Goal: Task Accomplishment & Management: Complete application form

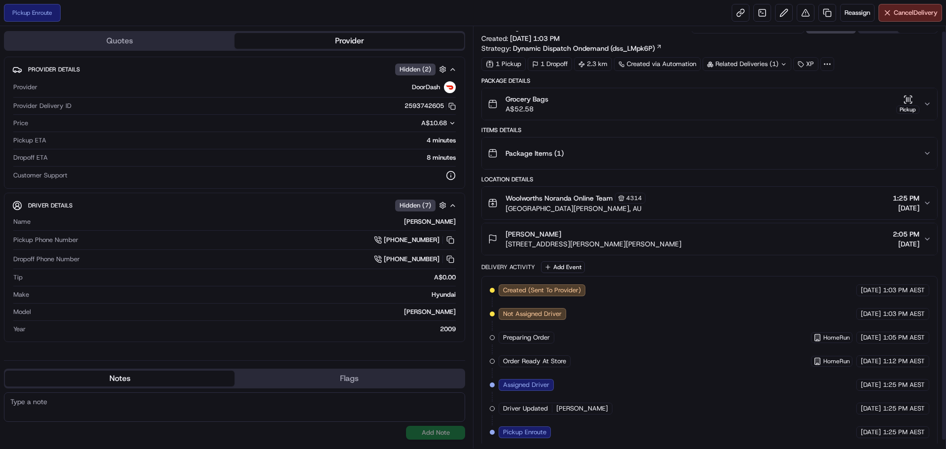
scroll to position [14, 0]
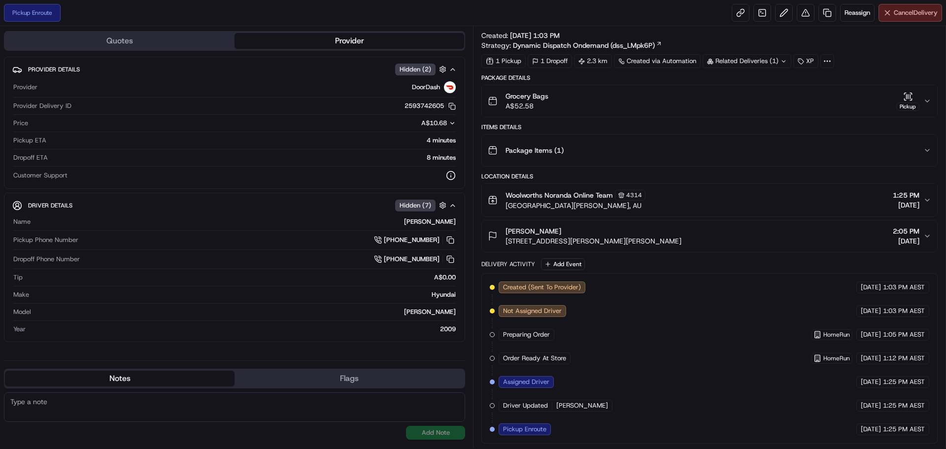
click at [902, 15] on span "Cancel Delivery" at bounding box center [916, 12] width 44 height 9
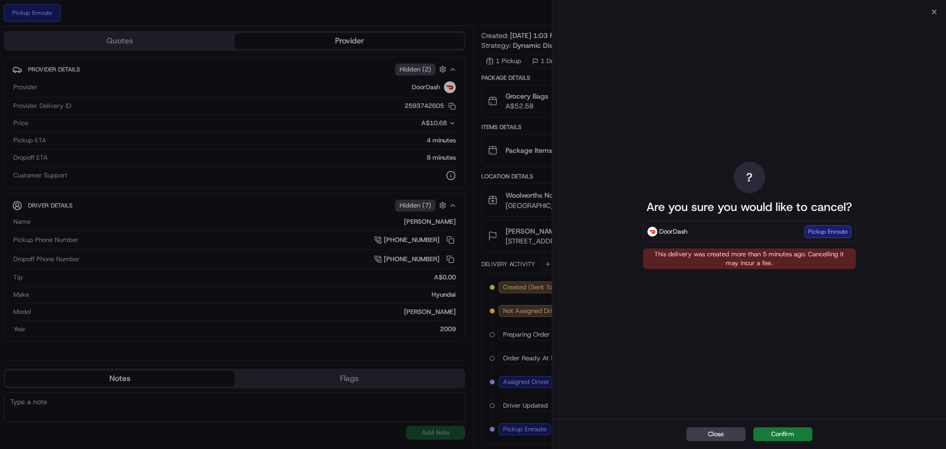
click at [786, 429] on button "Confirm" at bounding box center [783, 434] width 59 height 14
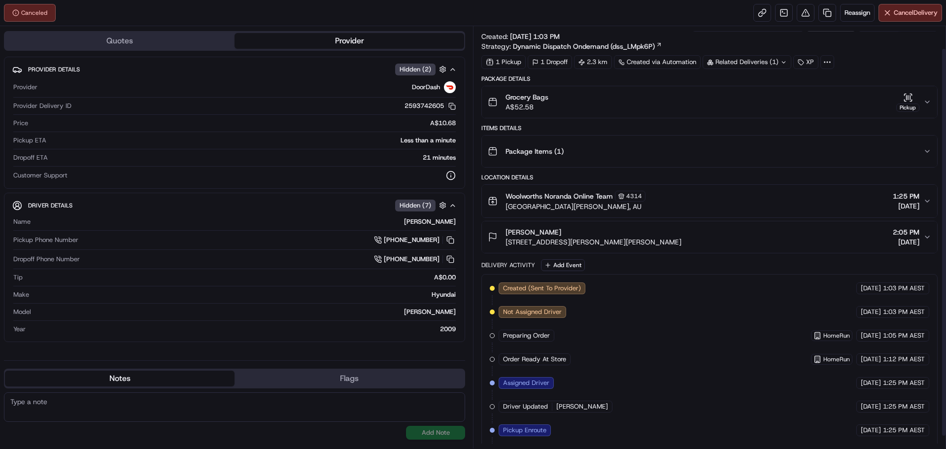
scroll to position [0, 0]
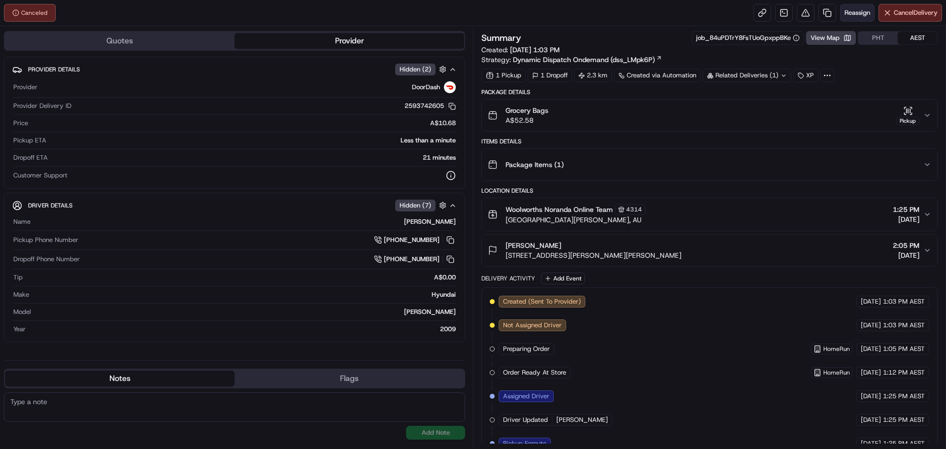
click at [852, 10] on span "Reassign" at bounding box center [858, 12] width 26 height 9
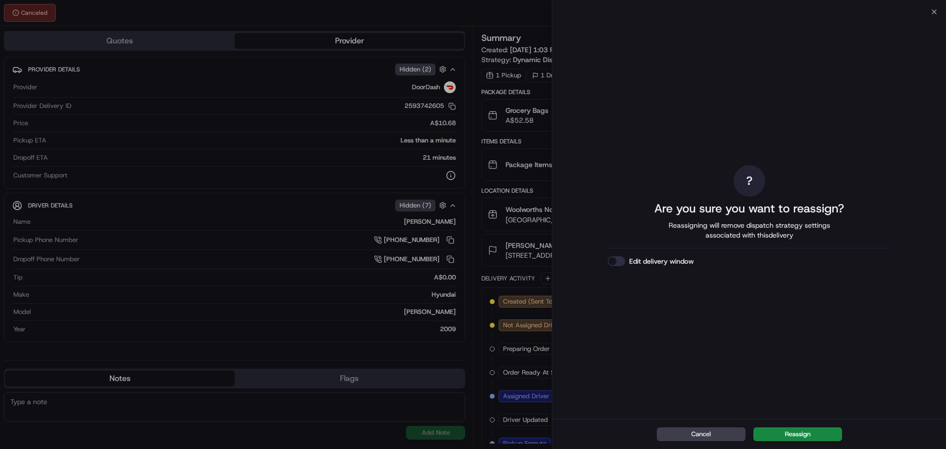
click at [610, 260] on button "Edit delivery window" at bounding box center [617, 261] width 18 height 10
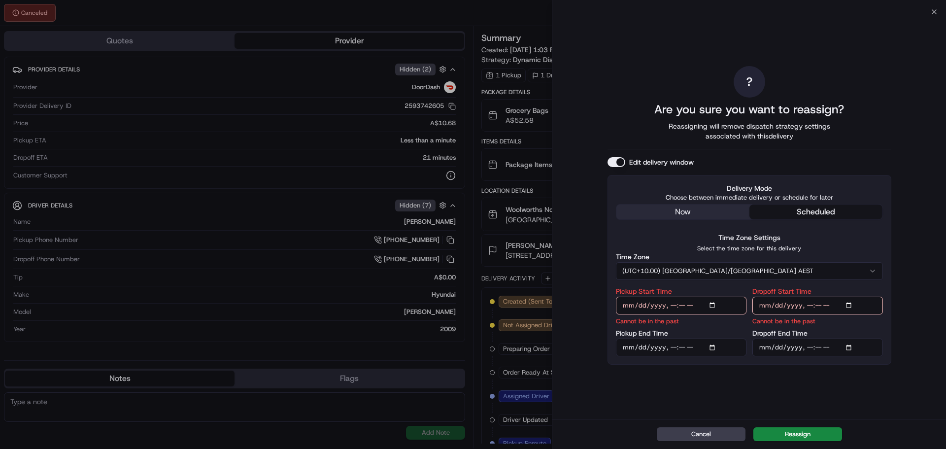
click at [704, 208] on div "? Are you sure you want to reassign? Reassigning will remove dispatch strategy …" at bounding box center [750, 215] width 284 height 403
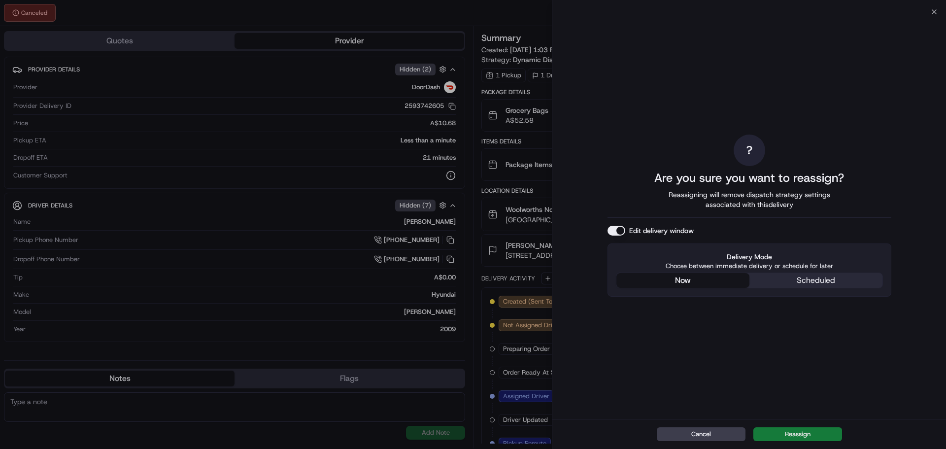
click at [771, 429] on button "Reassign" at bounding box center [798, 434] width 89 height 14
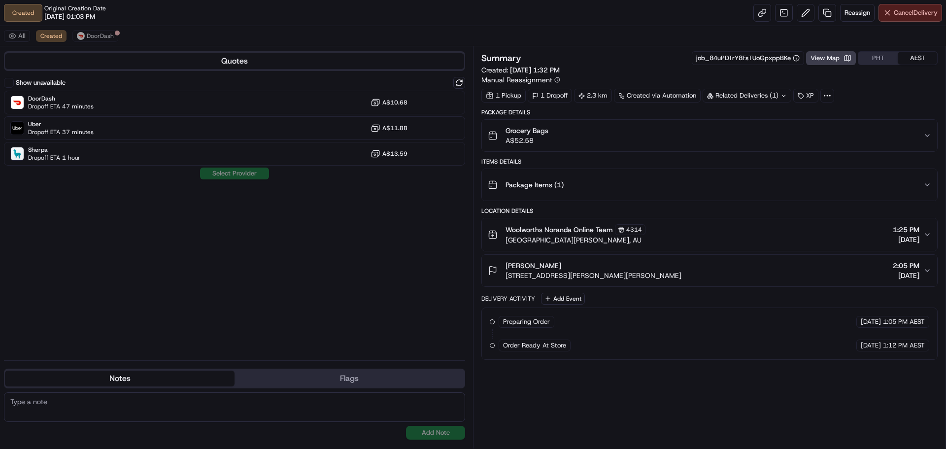
click at [885, 15] on button "Cancel Delivery" at bounding box center [911, 13] width 64 height 18
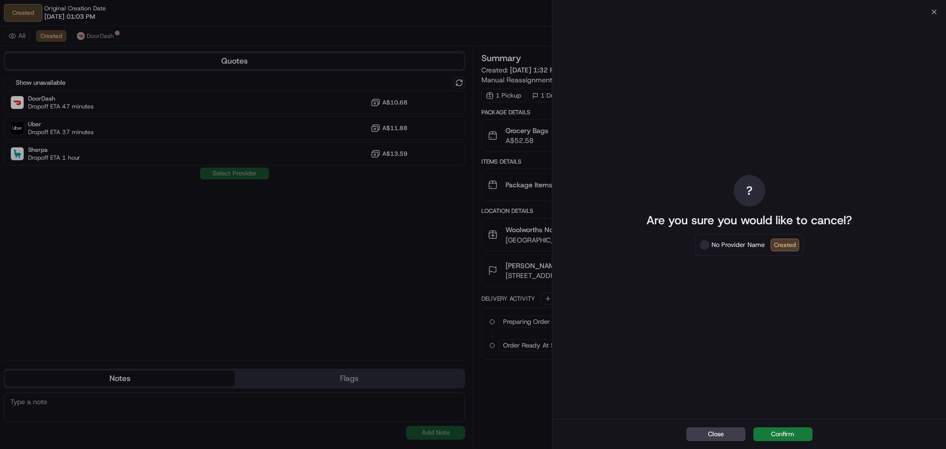
click at [794, 436] on button "Confirm" at bounding box center [783, 434] width 59 height 14
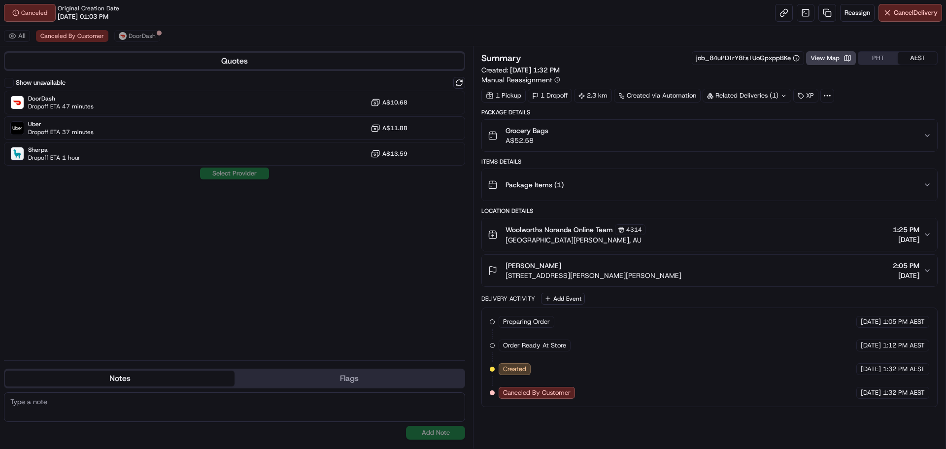
click at [19, 42] on div "All Canceled By Customer DoorDash" at bounding box center [473, 36] width 946 height 20
click at [18, 35] on button "All" at bounding box center [17, 36] width 26 height 12
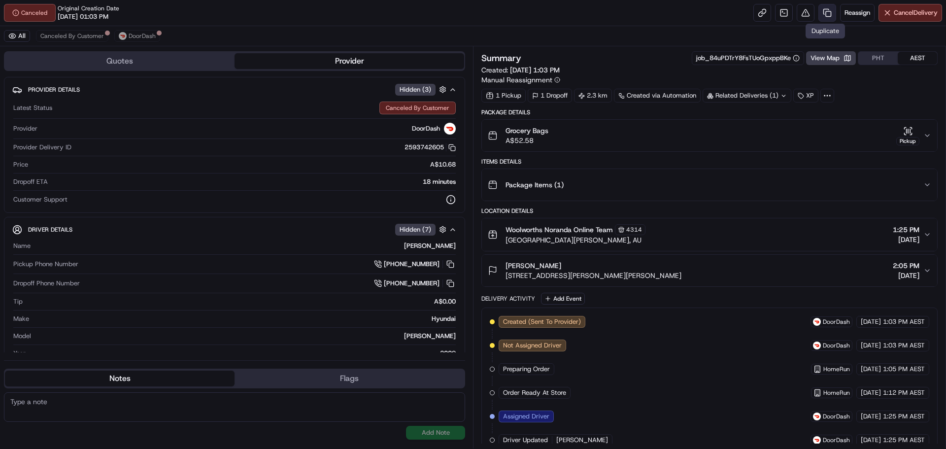
click at [819, 15] on link at bounding box center [828, 13] width 18 height 18
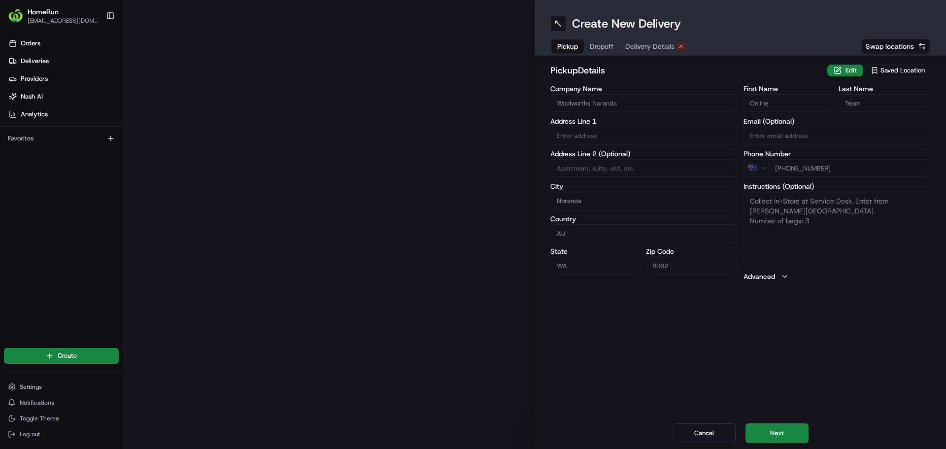
type input "[GEOGRAPHIC_DATA][PERSON_NAME]"
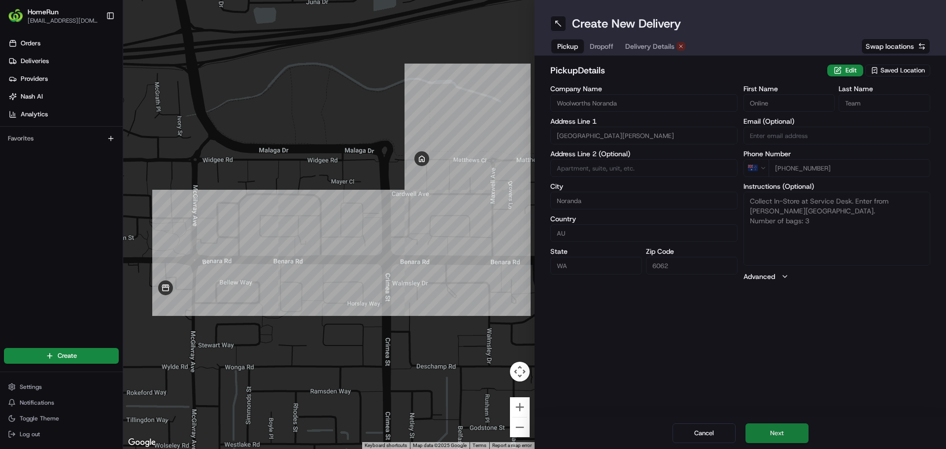
click at [768, 429] on button "Next" at bounding box center [777, 433] width 63 height 20
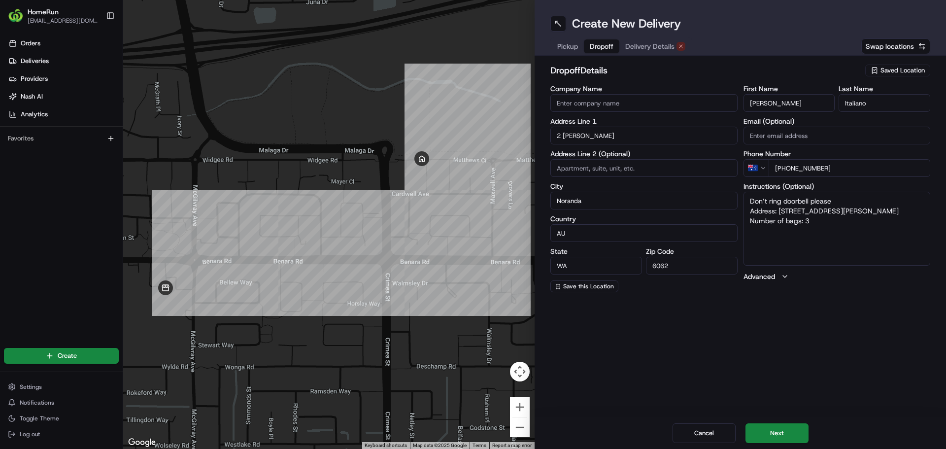
click at [614, 136] on input "2 [PERSON_NAME]" at bounding box center [644, 136] width 187 height 18
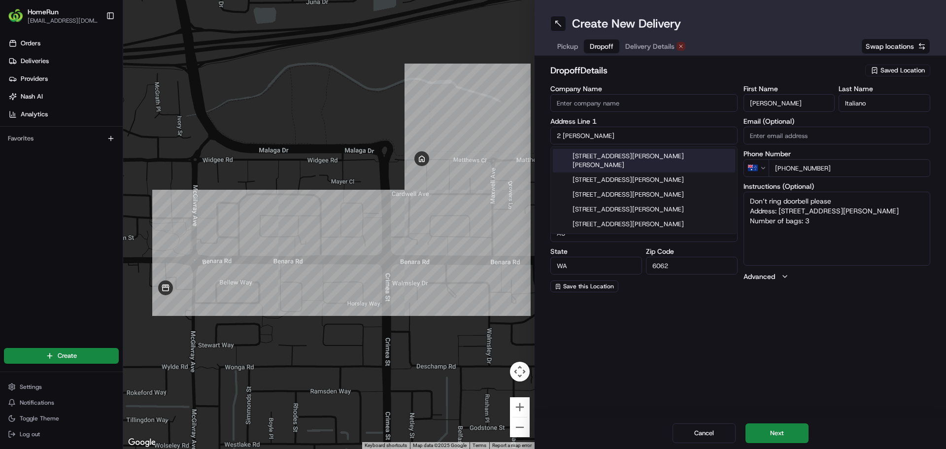
click at [590, 133] on input "2 [PERSON_NAME]" at bounding box center [644, 136] width 187 height 18
paste input "1 Rosaglen Rise"
type input "1 Rosaglen Rise"
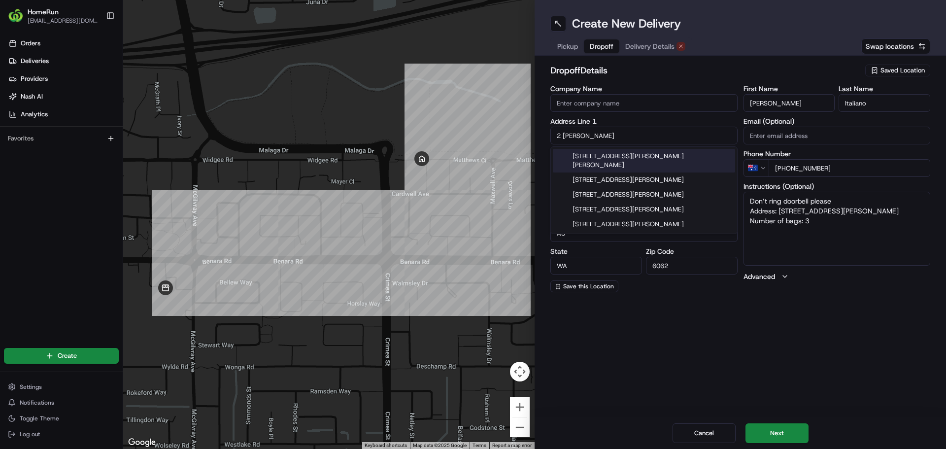
type textarea "Don’t ring doorbell please Address: [STREET_ADDRESS][PERSON_NAME] Number of bag…"
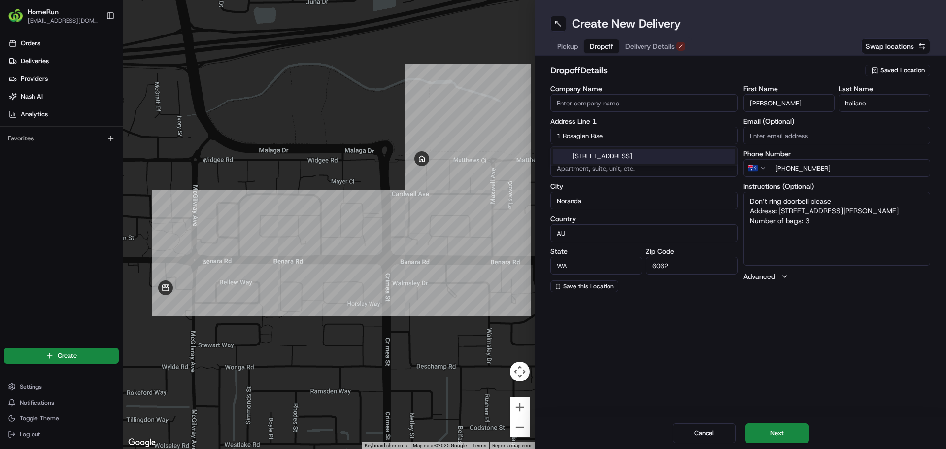
click at [641, 154] on div "[STREET_ADDRESS]" at bounding box center [644, 156] width 182 height 15
type input "[STREET_ADDRESS]"
type input "[GEOGRAPHIC_DATA]"
type textarea "Don’t ring doorbell please Address: [STREET_ADDRESS][PERSON_NAME] Number of bag…"
type input "1 Rosaglen Rise"
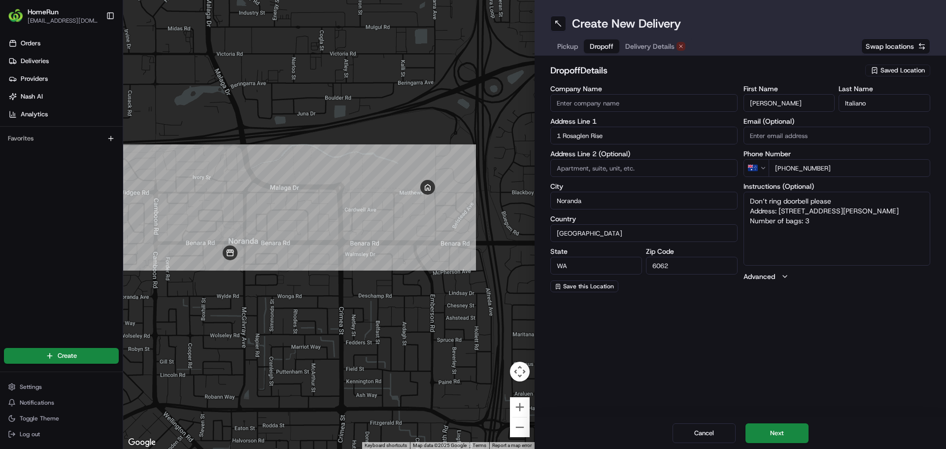
drag, startPoint x: 821, startPoint y: 212, endPoint x: 781, endPoint y: 212, distance: 40.4
click at [781, 212] on textarea "Don’t ring doorbell please Address: [STREET_ADDRESS][PERSON_NAME] Number of bag…" at bounding box center [837, 229] width 187 height 74
paste textarea "1 Rosaglen Rise"
type textarea "Don’t ring doorbell please Address: 1 Rosaglen Rise WA Number of bags: 3"
click at [787, 429] on button "Next" at bounding box center [777, 433] width 63 height 20
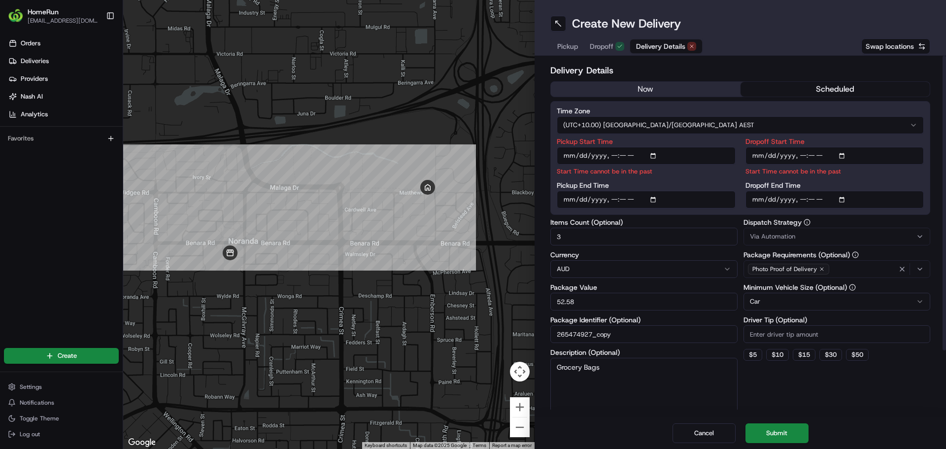
click at [678, 85] on button "now" at bounding box center [646, 89] width 190 height 15
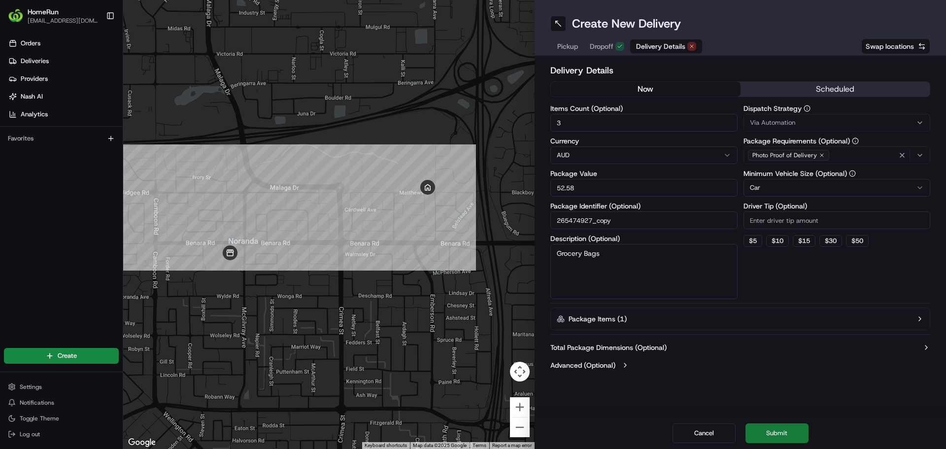
click at [767, 432] on button "Submit" at bounding box center [777, 433] width 63 height 20
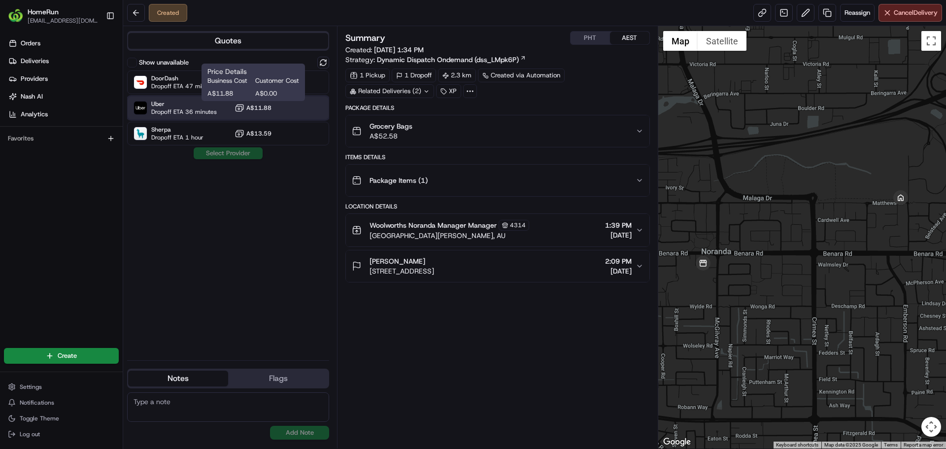
click at [294, 110] on div at bounding box center [299, 108] width 12 height 12
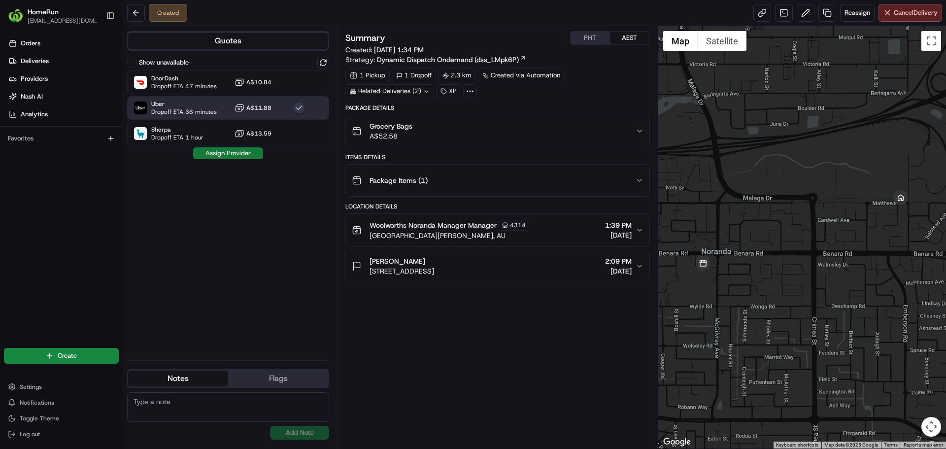
click at [232, 156] on button "Assign Provider" at bounding box center [228, 153] width 70 height 12
